Goal: Information Seeking & Learning: Learn about a topic

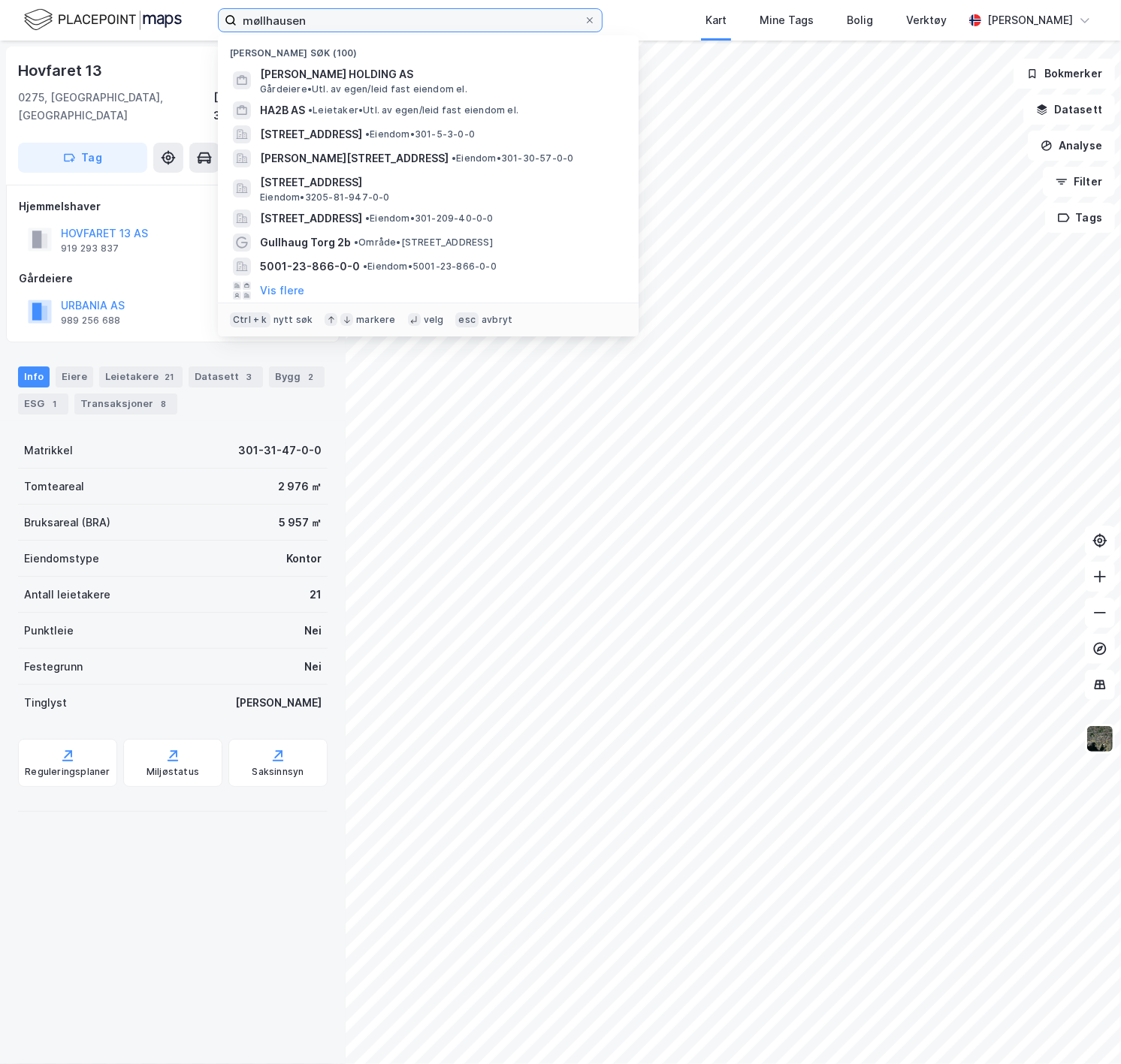
click at [282, 18] on input "møllhausen" at bounding box center [410, 20] width 347 height 23
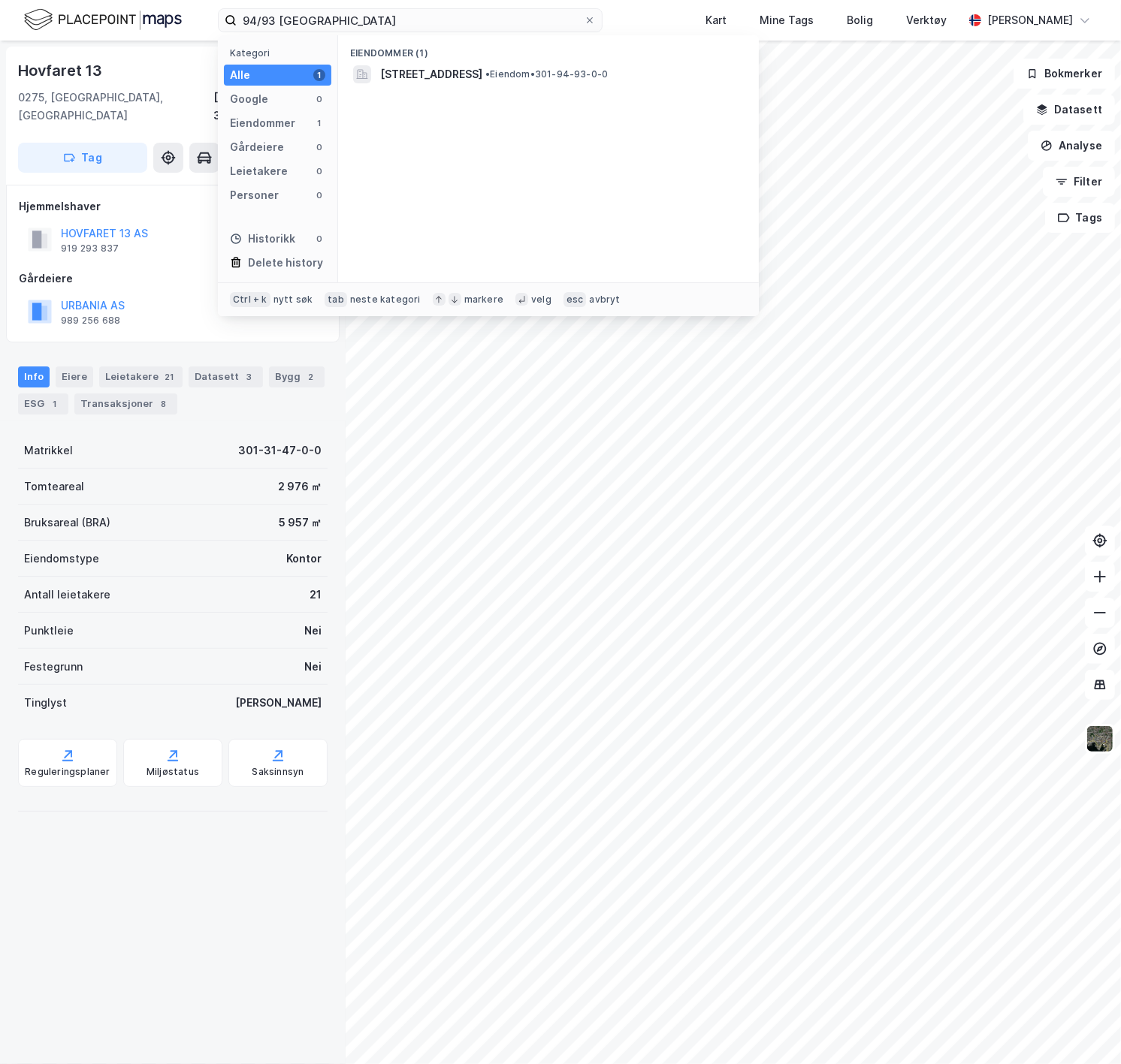
click at [438, 82] on span "[STREET_ADDRESS]" at bounding box center [431, 74] width 102 height 18
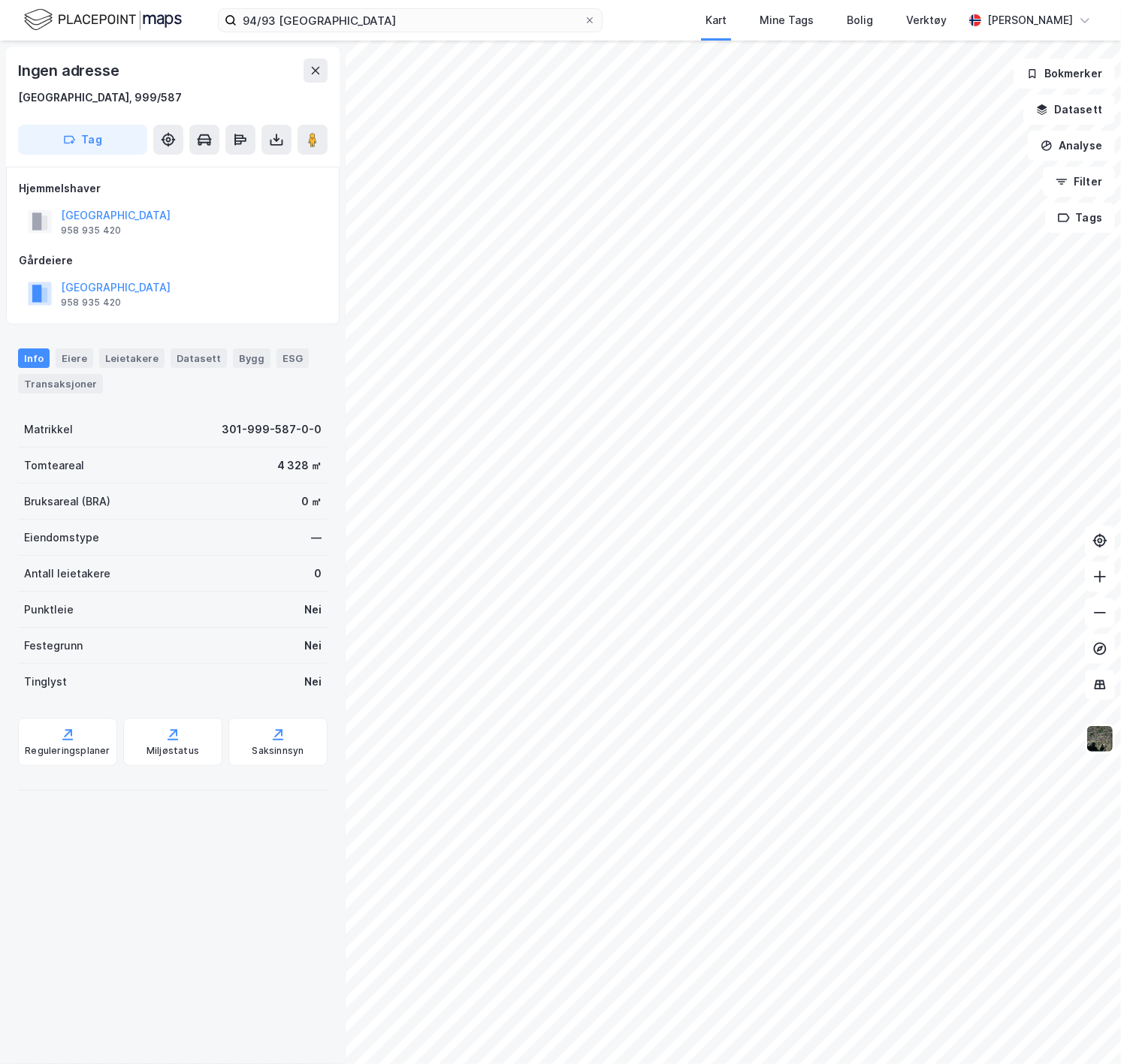
click at [1102, 737] on img at bounding box center [1099, 738] width 28 height 28
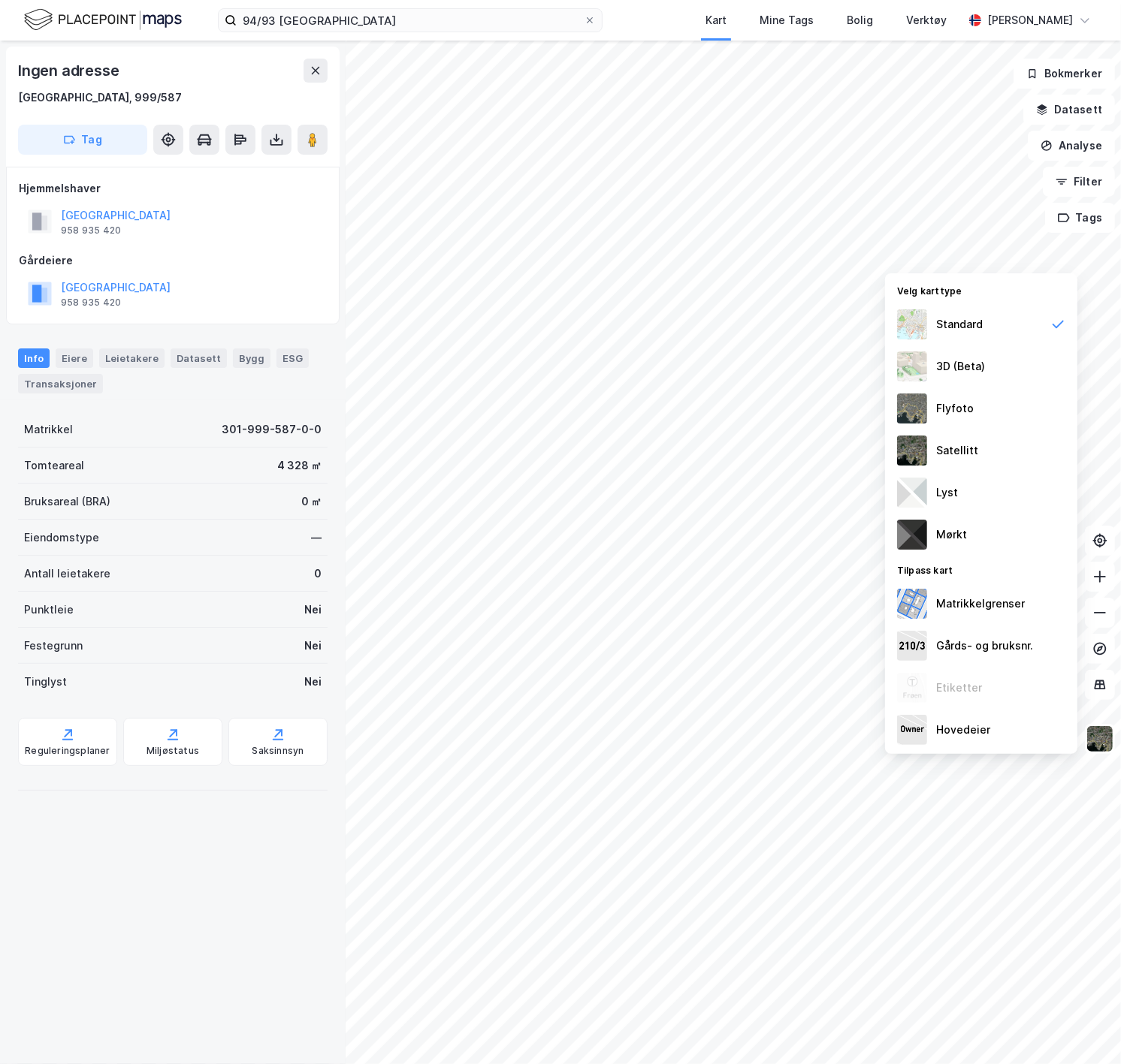
click at [944, 444] on div "Satellitt" at bounding box center [957, 450] width 42 height 18
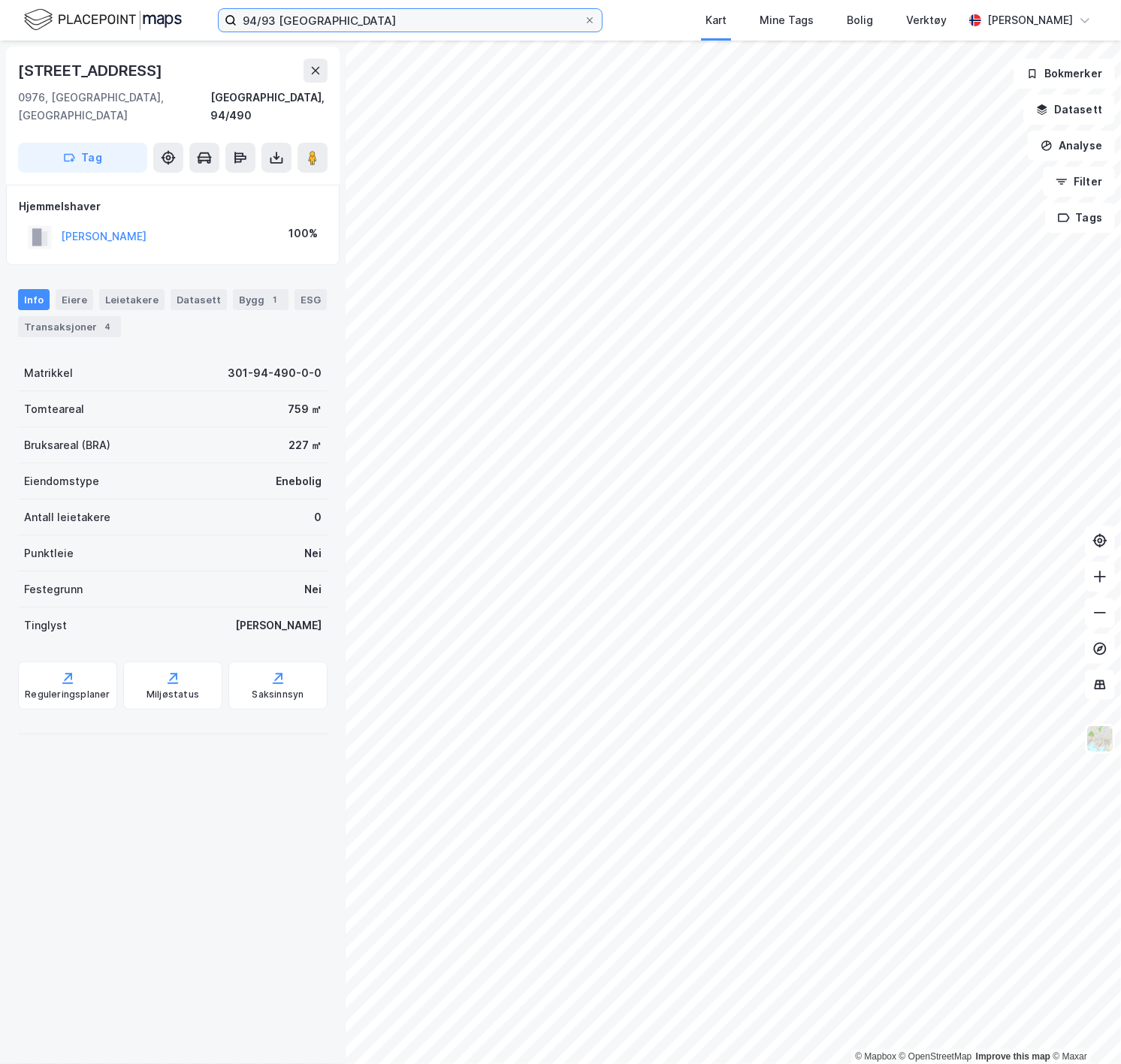
click at [275, 19] on input "94/93 [GEOGRAPHIC_DATA]" at bounding box center [410, 20] width 347 height 23
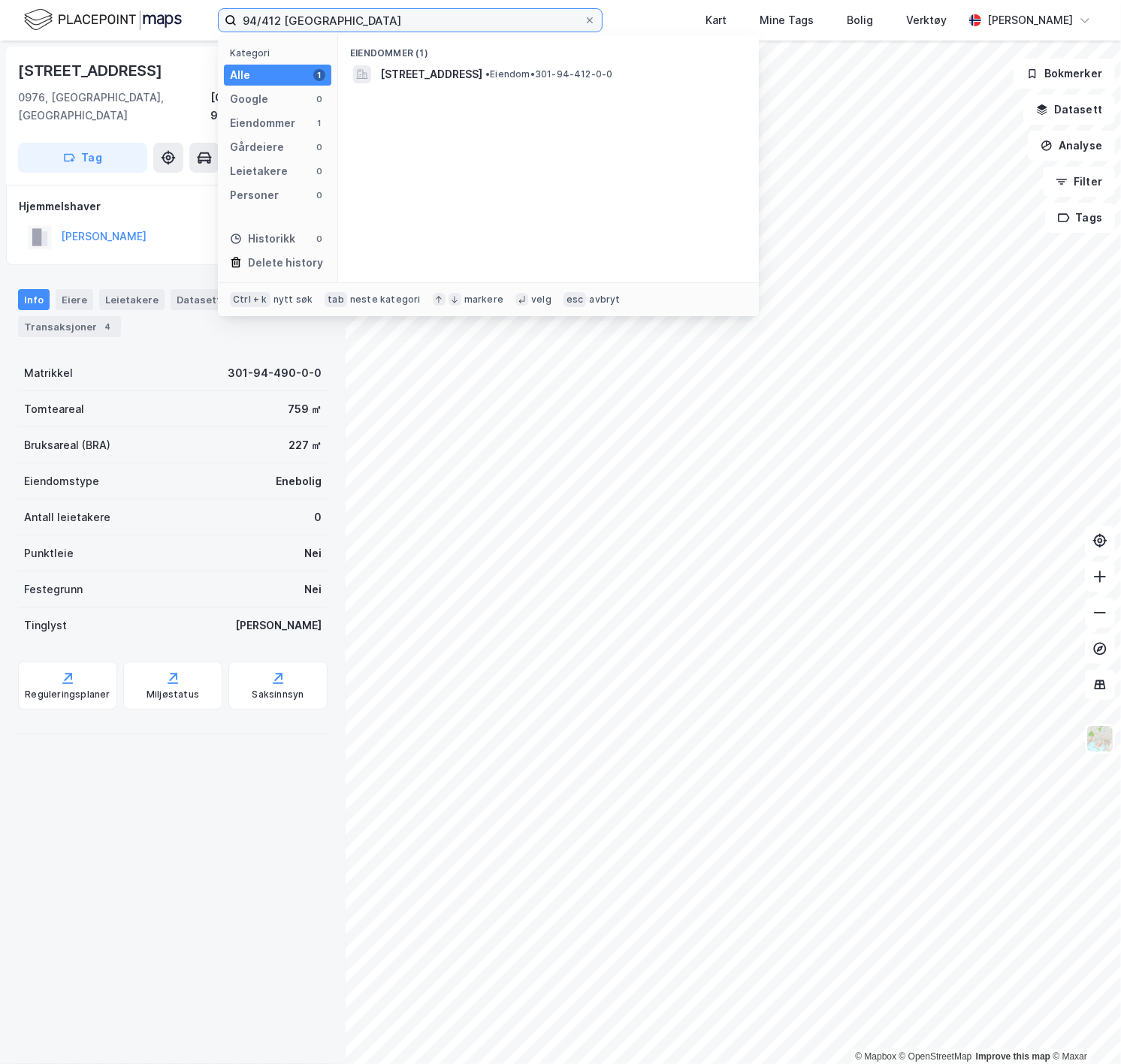
type input "94/412 [GEOGRAPHIC_DATA]"
click at [425, 80] on span "[STREET_ADDRESS]" at bounding box center [431, 74] width 102 height 18
